Goal: Obtain resource: Download file/media

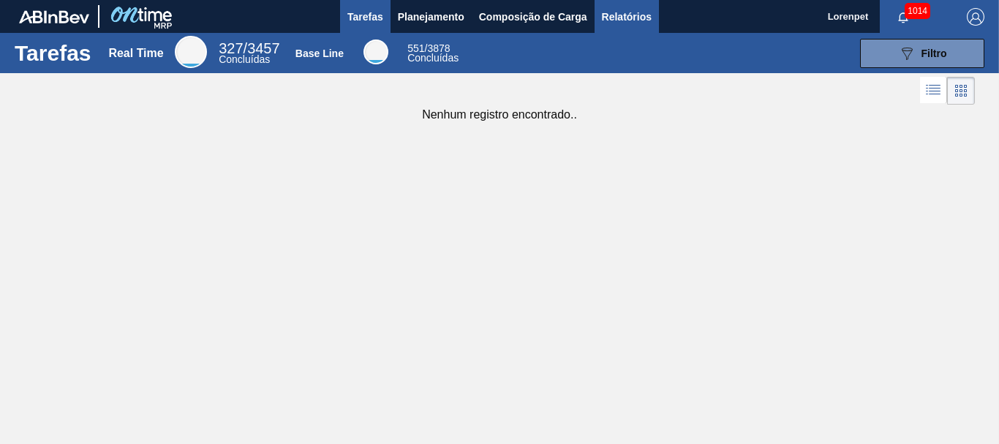
click at [627, 18] on span "Relatórios" at bounding box center [627, 17] width 50 height 18
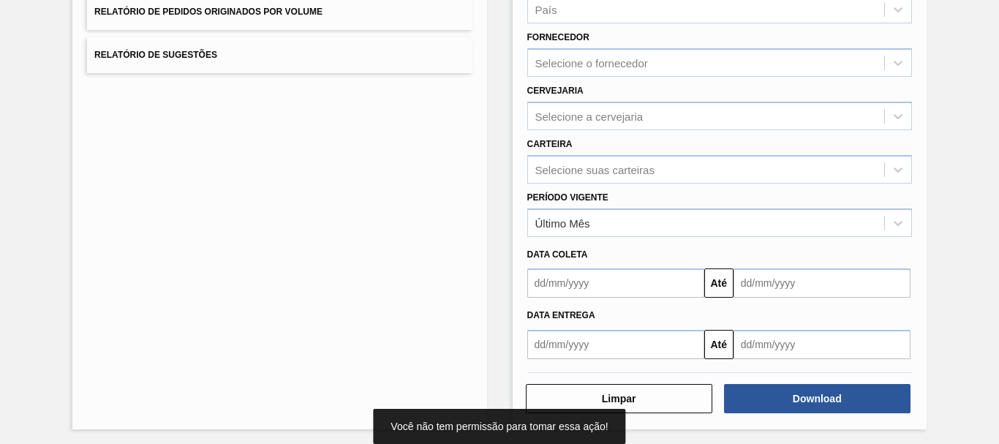
scroll to position [233, 0]
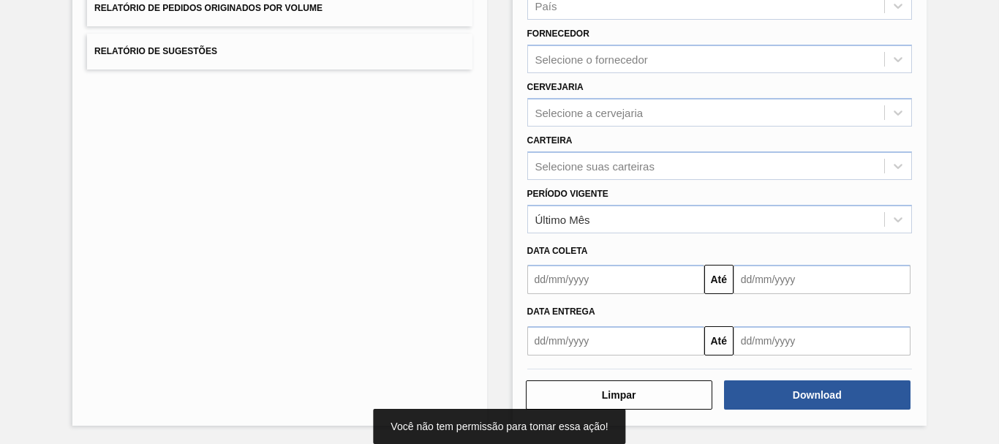
click at [633, 279] on input "text" at bounding box center [615, 279] width 177 height 29
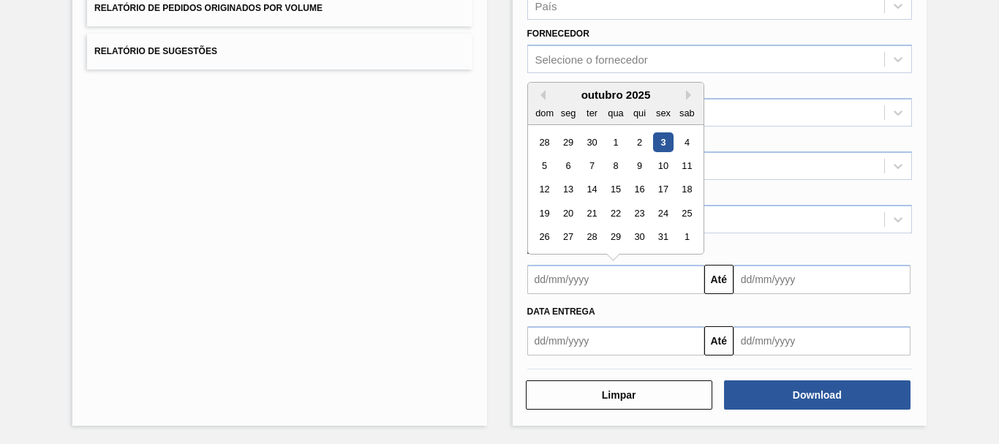
click at [540, 139] on div "28" at bounding box center [544, 142] width 20 height 20
type input "[DATE]"
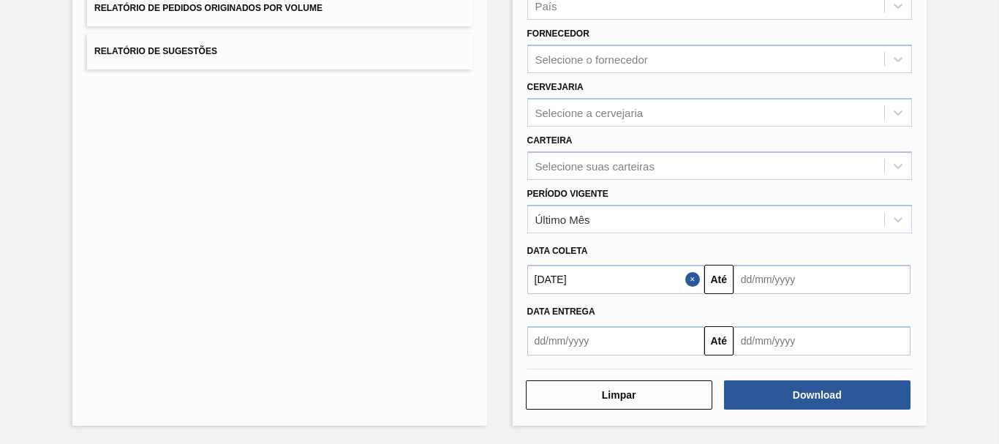
click at [762, 271] on input "text" at bounding box center [821, 279] width 177 height 29
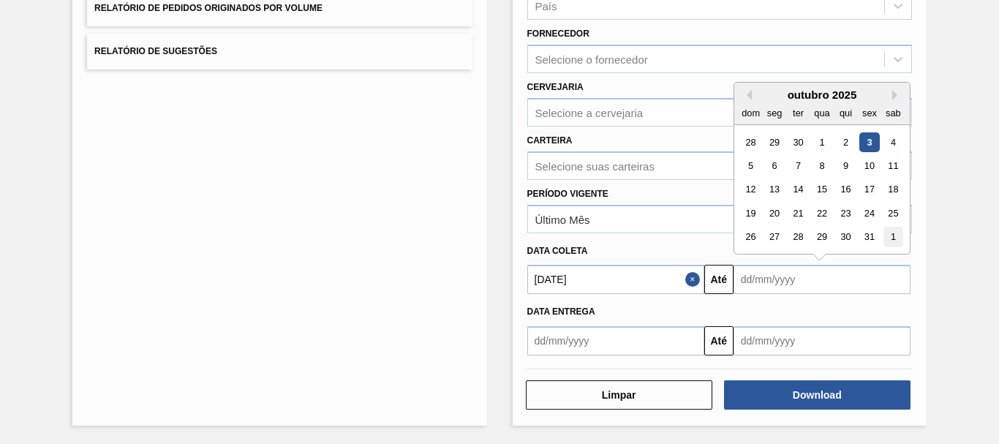
click at [890, 238] on div "1" at bounding box center [893, 237] width 20 height 20
type input "[DATE]"
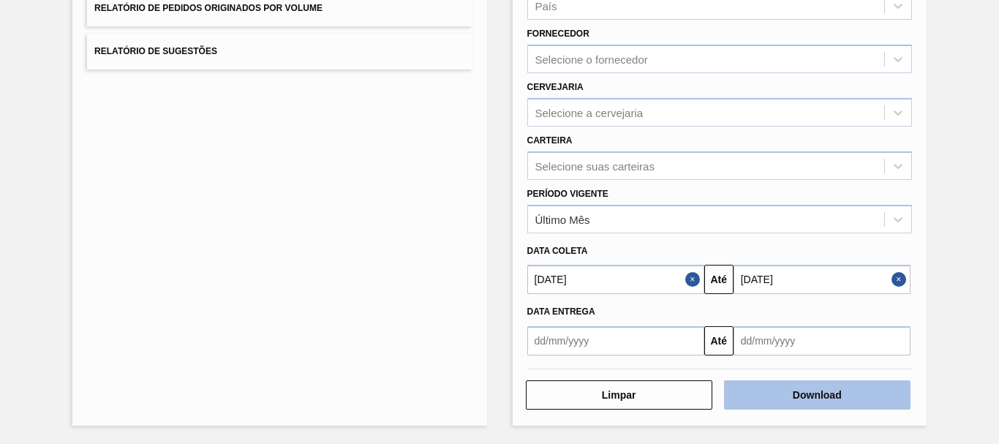
click at [812, 399] on button "Download" at bounding box center [817, 394] width 186 height 29
